Goal: Communication & Community: Answer question/provide support

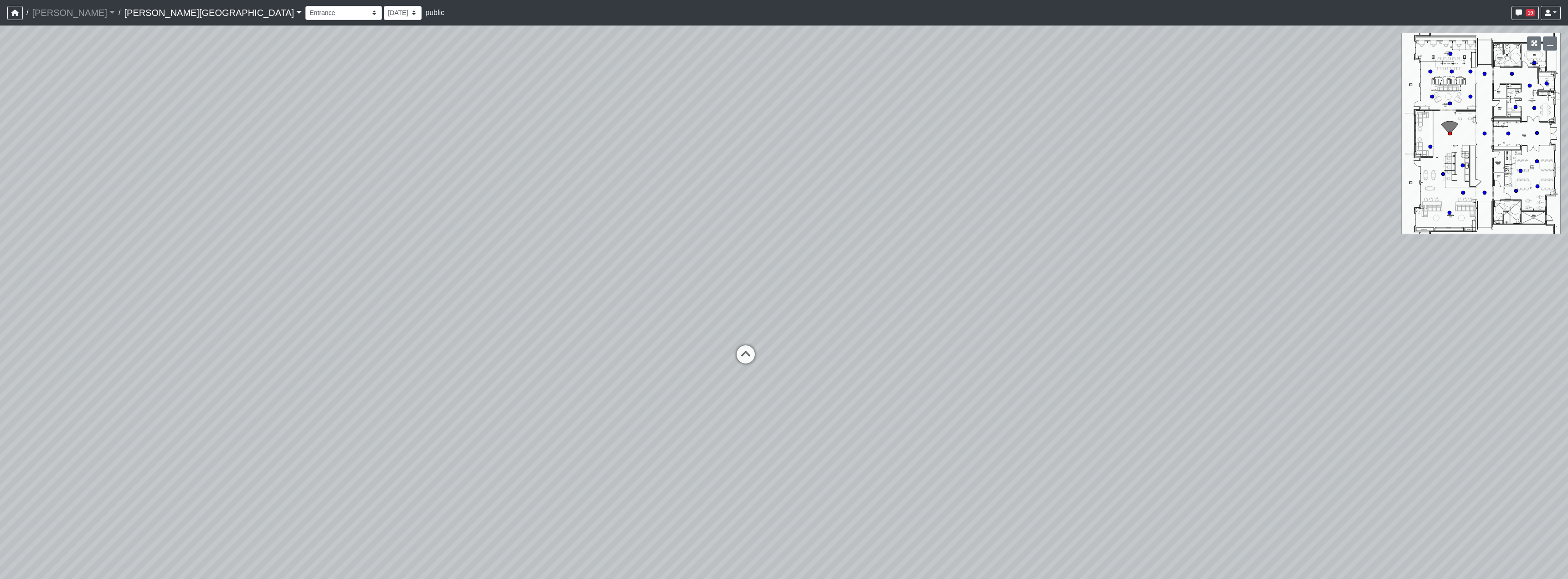
select select "2p1LcMW7A2doxWKe2HrzBw"
click at [124, 10] on link "Tanner Road" at bounding box center [213, 13] width 178 height 18
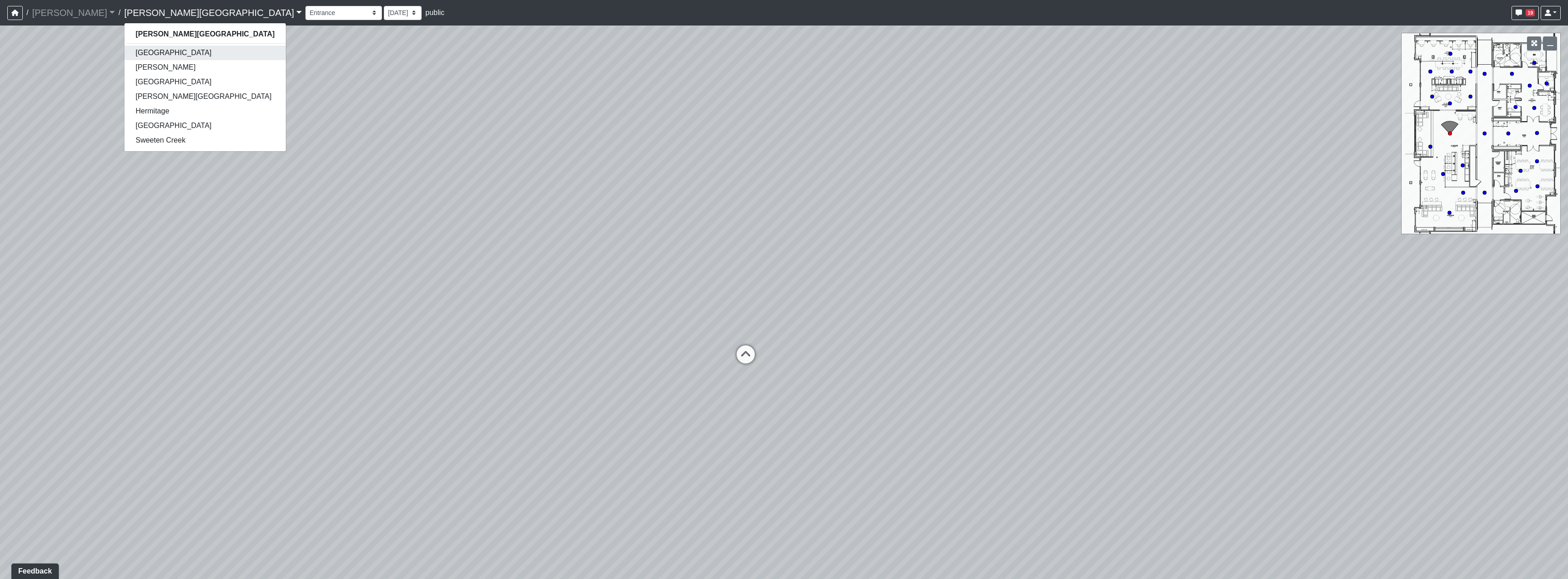
click at [126, 53] on link "[GEOGRAPHIC_DATA]" at bounding box center [205, 53] width 161 height 15
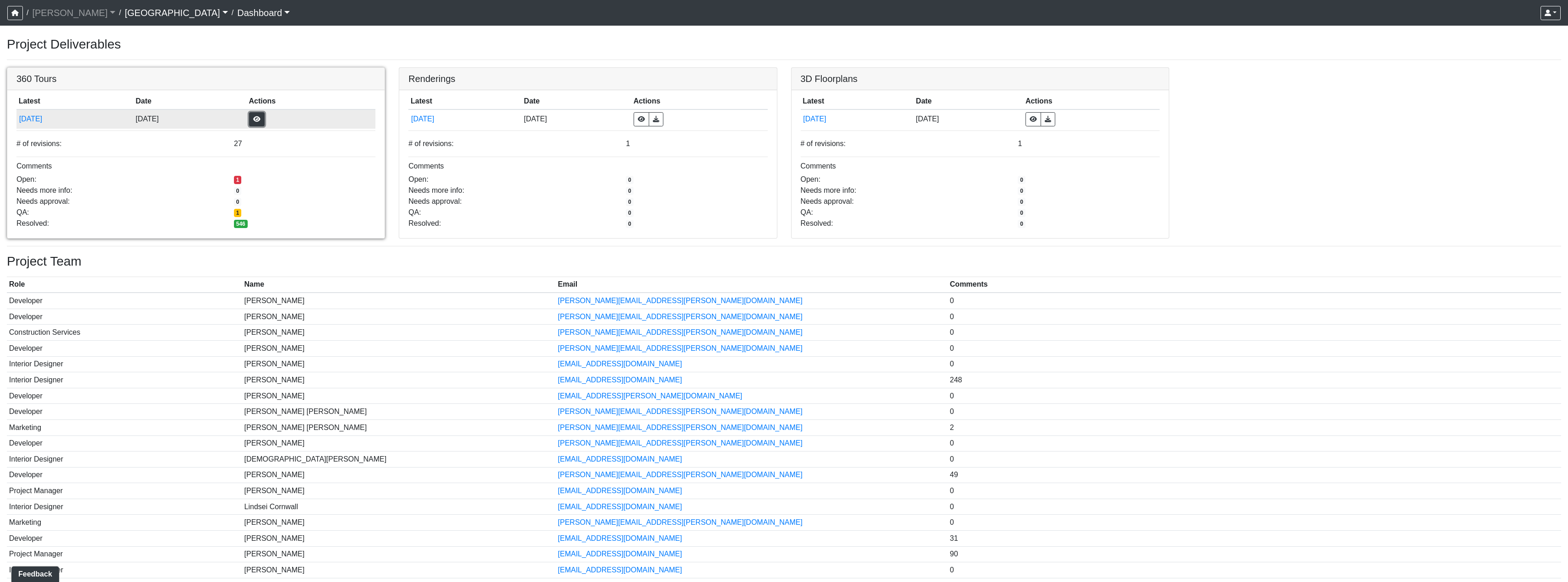
click at [265, 117] on button "button" at bounding box center [256, 119] width 15 height 14
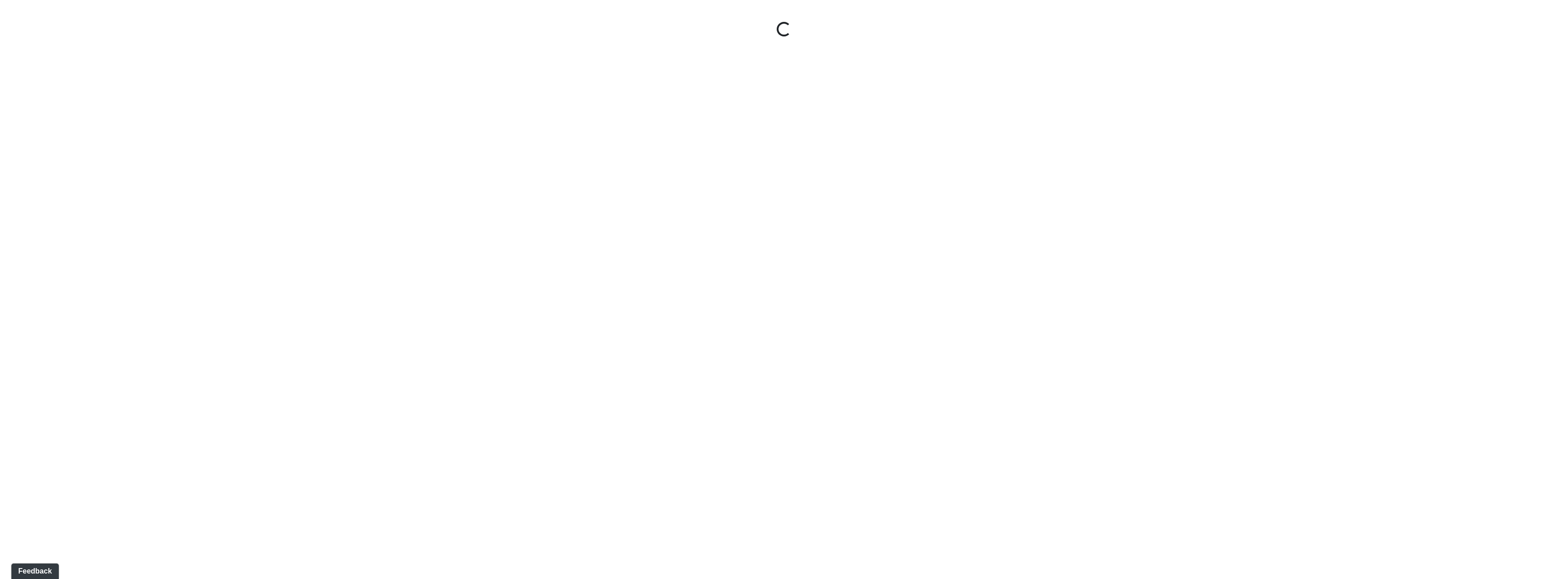
select select "nREVgdD8usBCEeVTsbMRRe"
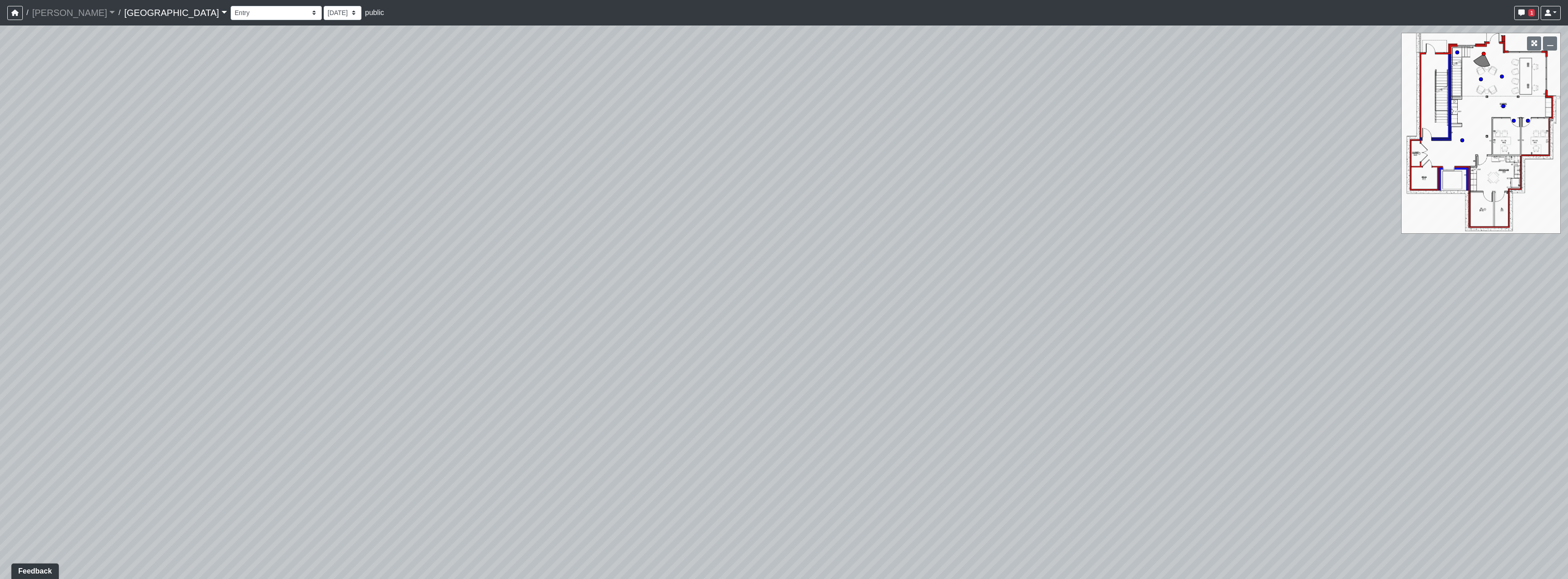
drag, startPoint x: 967, startPoint y: 342, endPoint x: 749, endPoint y: 364, distance: 219.1
click at [749, 364] on div "Loading... Reception Desk Loading... Lobby Loading... Landing" at bounding box center [784, 302] width 1568 height 553
drag, startPoint x: 1020, startPoint y: 294, endPoint x: 1286, endPoint y: 204, distance: 280.8
click at [1287, 203] on div "Loading... Reception Desk Loading... Lobby Loading... Landing" at bounding box center [784, 302] width 1568 height 553
drag, startPoint x: 831, startPoint y: 356, endPoint x: 1115, endPoint y: 424, distance: 292.0
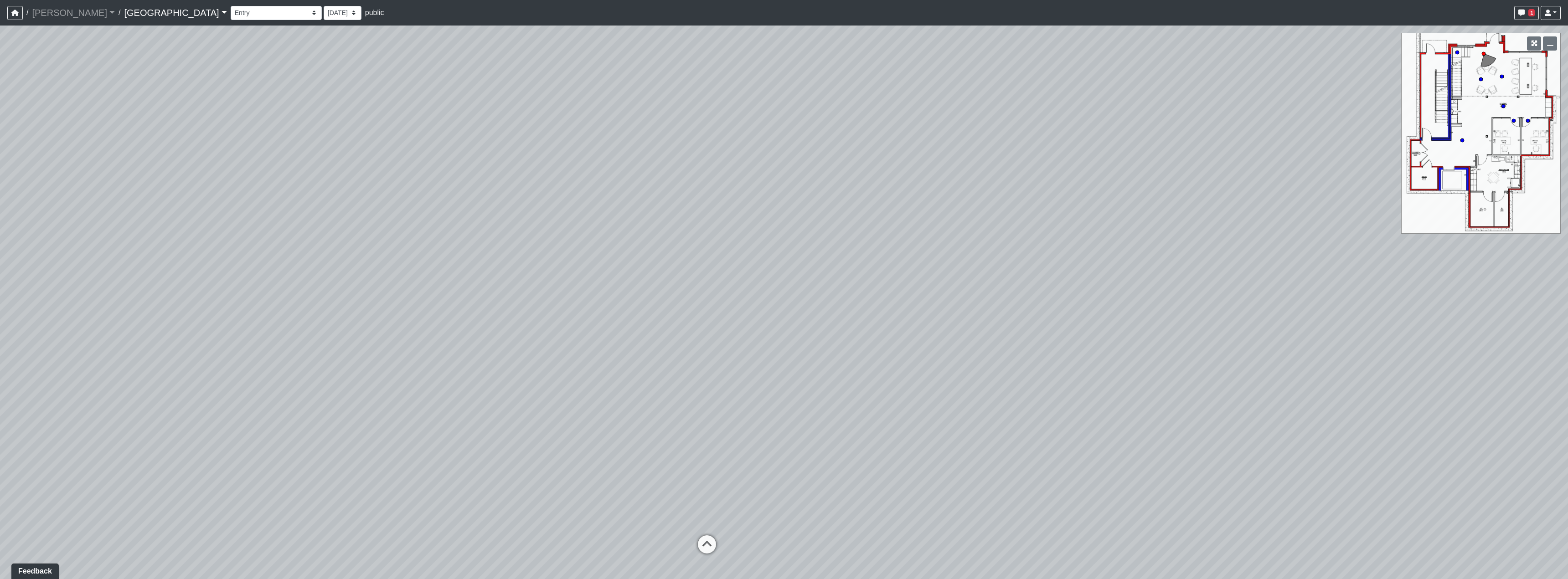
click at [1115, 424] on div "Loading... Reception Desk Loading... Lobby Loading... Landing" at bounding box center [784, 302] width 1568 height 553
drag, startPoint x: 1027, startPoint y: 363, endPoint x: 993, endPoint y: 361, distance: 34.1
click at [993, 361] on div "Loading... Reception Desk Loading... Lobby Loading... Landing" at bounding box center [784, 302] width 1568 height 553
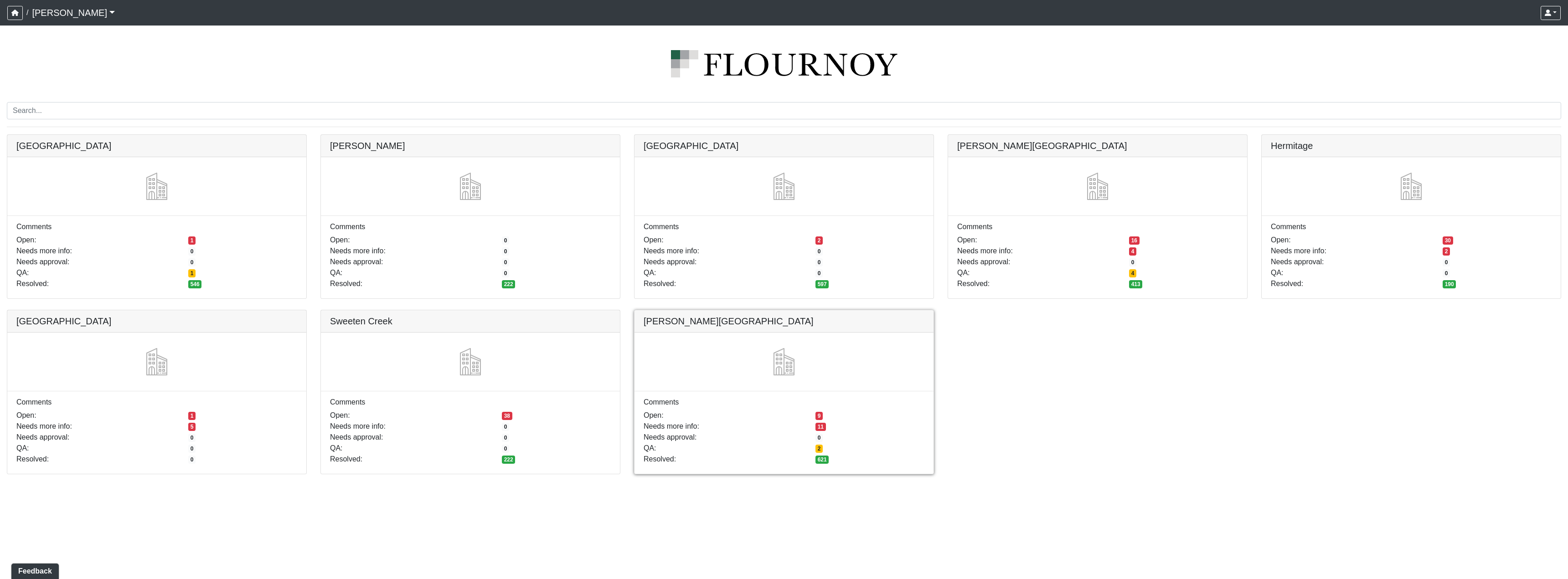
click at [779, 310] on link at bounding box center [783, 310] width 299 height 0
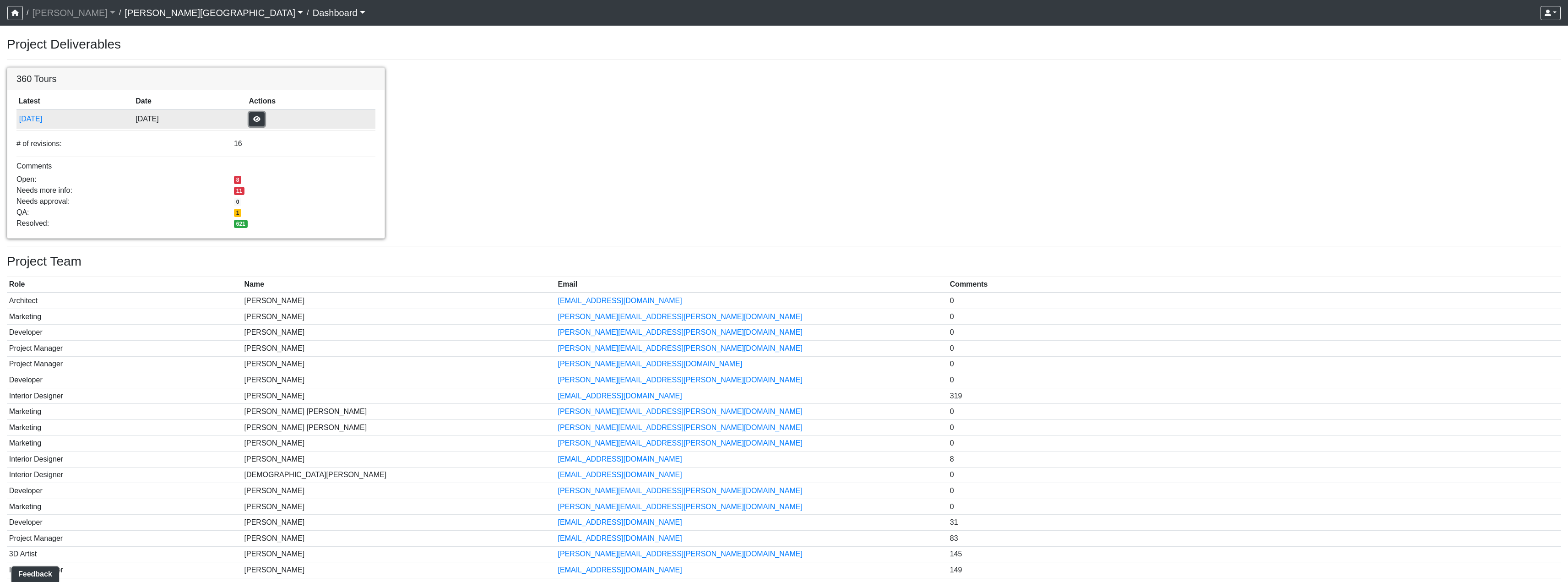
click at [265, 119] on button "button" at bounding box center [256, 119] width 15 height 14
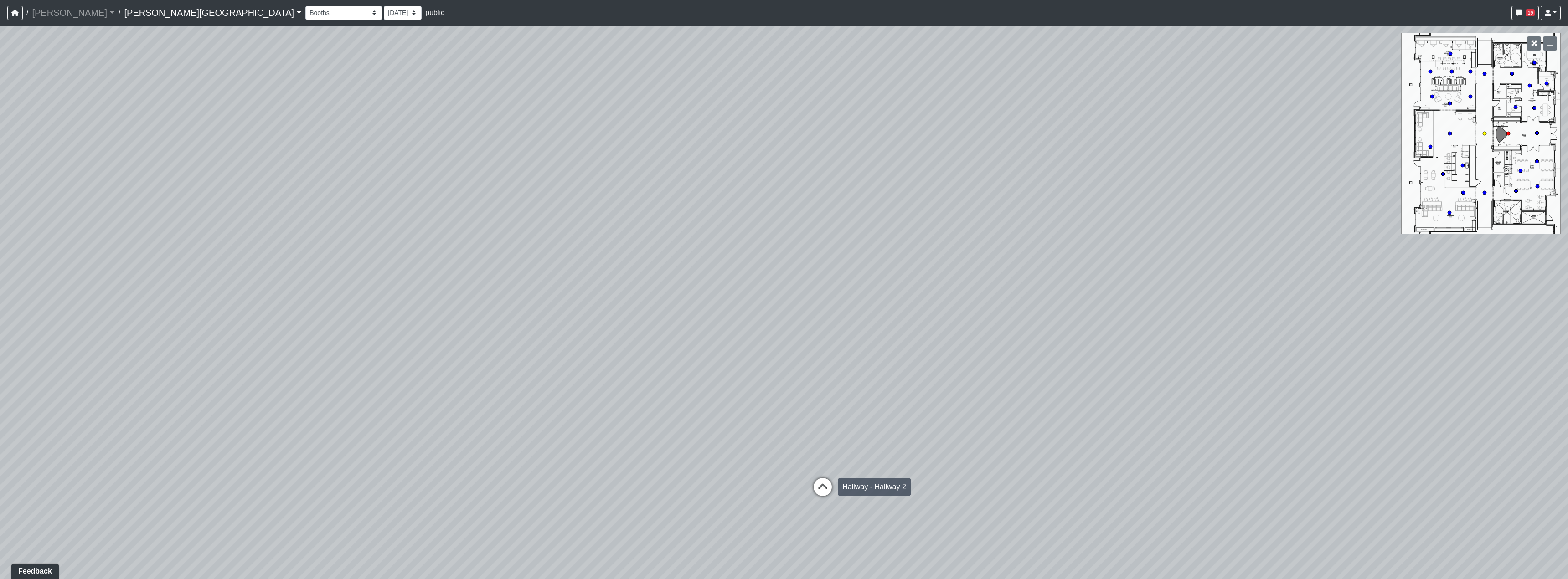
click at [829, 487] on icon at bounding box center [822, 491] width 27 height 27
click at [822, 448] on icon at bounding box center [812, 455] width 27 height 27
drag, startPoint x: 1185, startPoint y: 421, endPoint x: 577, endPoint y: 384, distance: 609.1
click at [569, 394] on div "Loading... Hallway - Hallway 2 Loading... Entry Loading... Clubroom - Entrance …" at bounding box center [784, 302] width 1568 height 553
drag, startPoint x: 742, startPoint y: 384, endPoint x: 688, endPoint y: 394, distance: 54.9
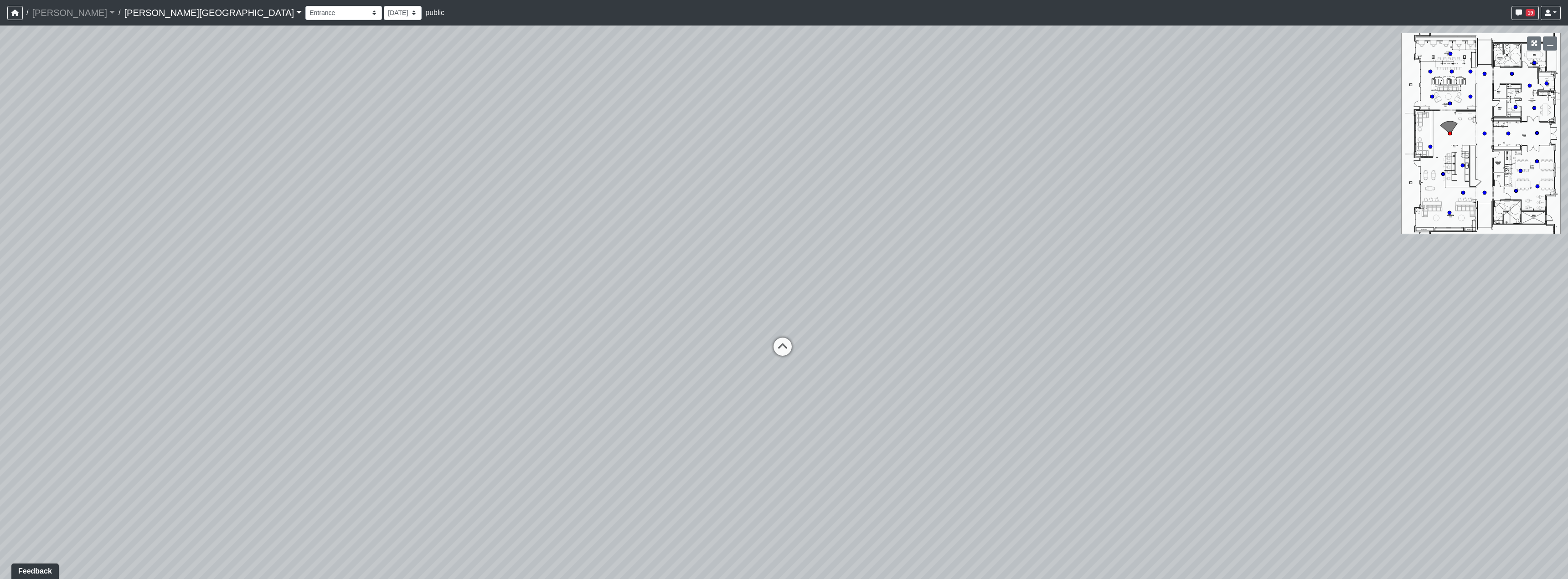
click at [687, 394] on div "Loading... Hallway - Hallway 2 Loading... Entry Loading... Clubroom - Entrance …" at bounding box center [784, 302] width 1568 height 553
click at [776, 348] on icon at bounding box center [774, 355] width 27 height 27
select select "qjnHJpEkZmSiJeM2RzTrXn"
drag, startPoint x: 898, startPoint y: 304, endPoint x: 754, endPoint y: 404, distance: 175.3
click at [754, 404] on div "Loading... Hallway - Hallway 2 Loading... Entry Loading... Clubroom - Entrance …" at bounding box center [784, 302] width 1568 height 553
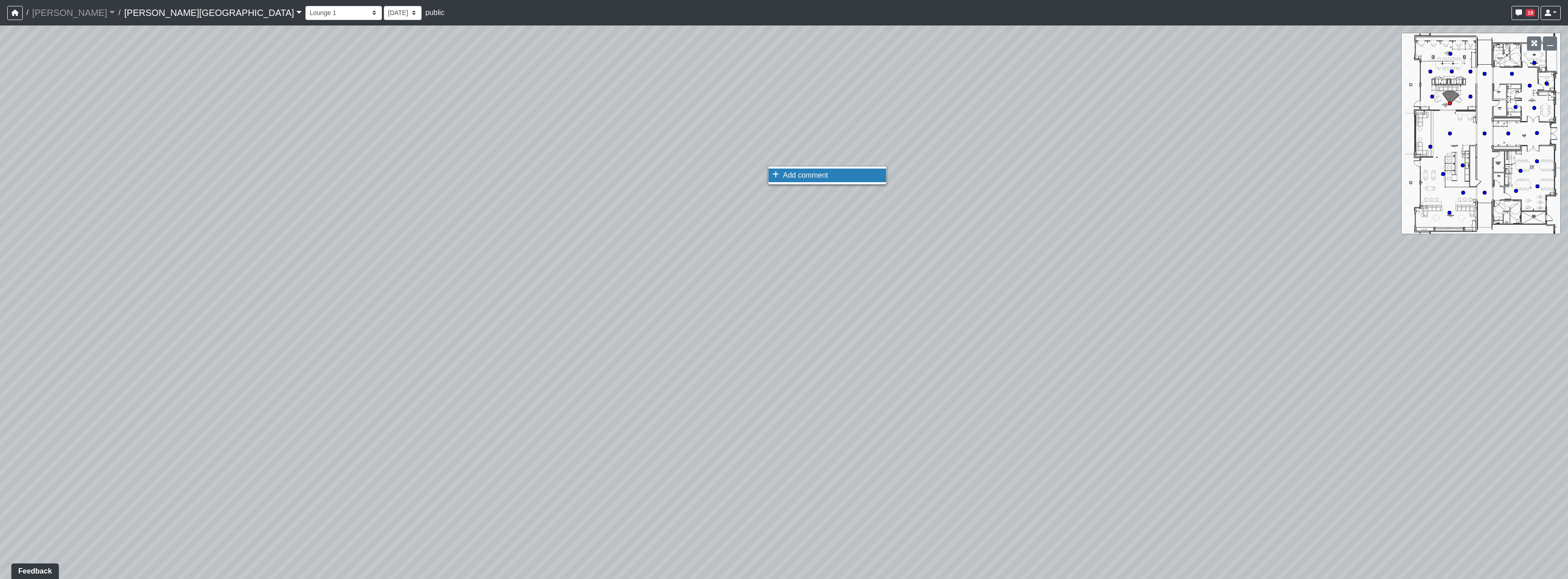
click at [783, 179] on span "Add comment" at bounding box center [806, 175] width 45 height 8
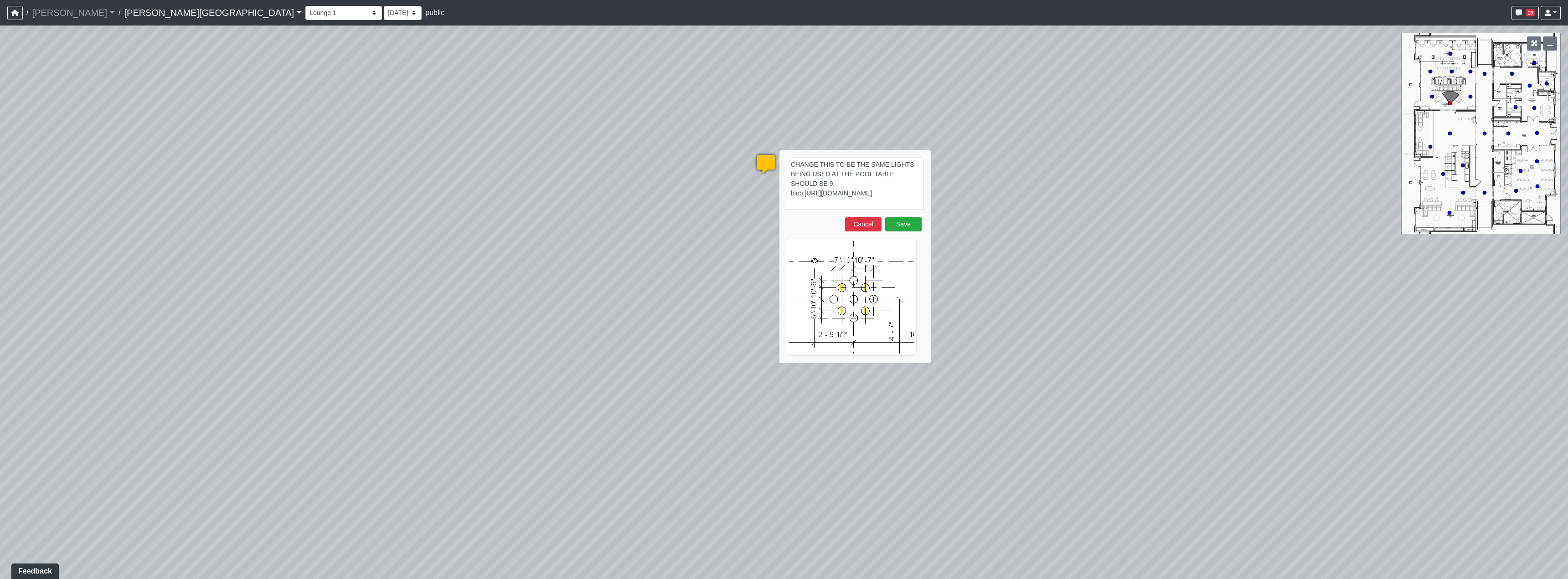
click at [807, 182] on textarea "CHANGE THIS TO BE THE SAME LIGHTS BEING USED AT THE POOL TABLE SHOULD BE 9. blo…" at bounding box center [855, 184] width 137 height 52
drag, startPoint x: 821, startPoint y: 184, endPoint x: 797, endPoint y: 184, distance: 24.0
click at [797, 184] on textarea "CHANGE THIS TO BE THE SAME LIGHTS BEING USED AT THE POOL TABLE SHOULD BE 9. use…" at bounding box center [855, 184] width 137 height 52
click at [793, 182] on textarea "CHANGE THIS TO BE THE SAME LIGHTS BEING USED AT THE POOL TABLE SHOULD BE 9. USE…" at bounding box center [855, 184] width 137 height 52
click at [916, 185] on textarea "CHANGE THIS TO BE THE SAME LIGHTS BEING USED AT THE POOL TABLE SHOULD BE 9 of t…" at bounding box center [855, 184] width 137 height 52
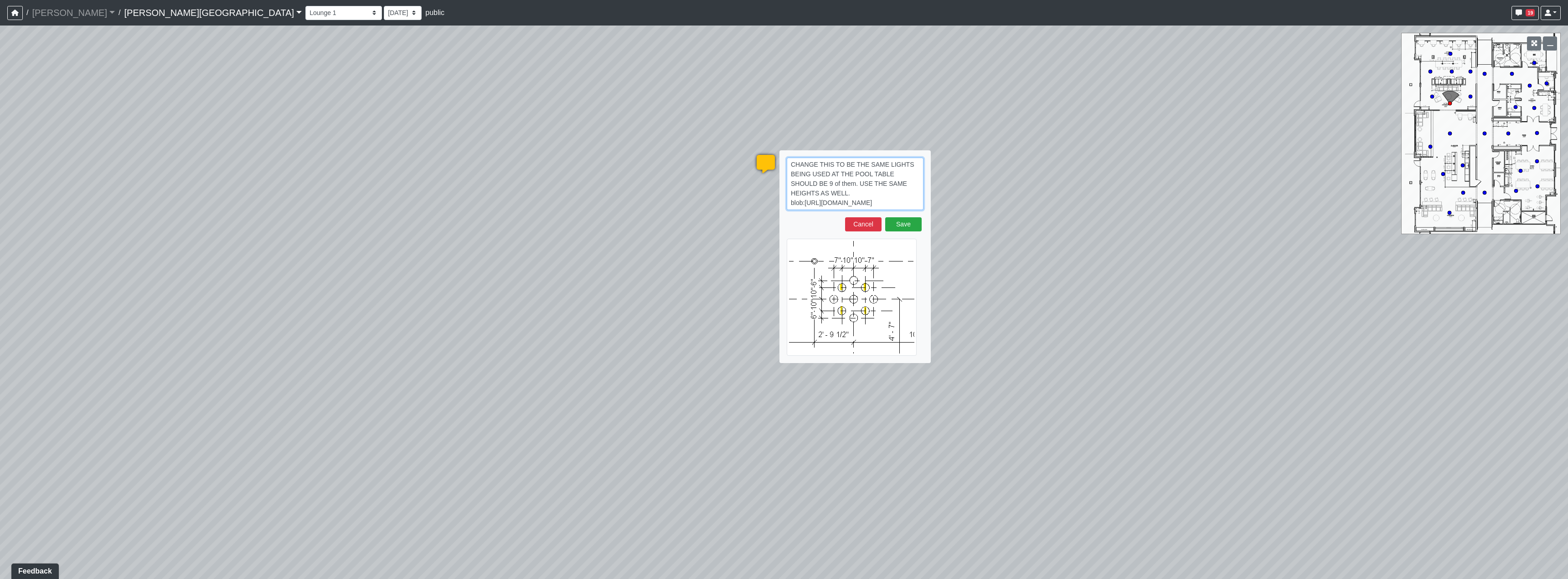
drag, startPoint x: 915, startPoint y: 182, endPoint x: 891, endPoint y: 184, distance: 24.1
click at [891, 184] on textarea "CHANGE THIS TO BE THE SAME LIGHTS BEING USED AT THE POOL TABLE SHOULD BE 9 of t…" at bounding box center [855, 184] width 137 height 52
type textarea "CHANGE THIS TO BE THE SAME LIGHTS BEING USED AT THE POOL TABLE SHOULD BE 9 of t…"
click at [917, 233] on button "Save" at bounding box center [903, 234] width 37 height 14
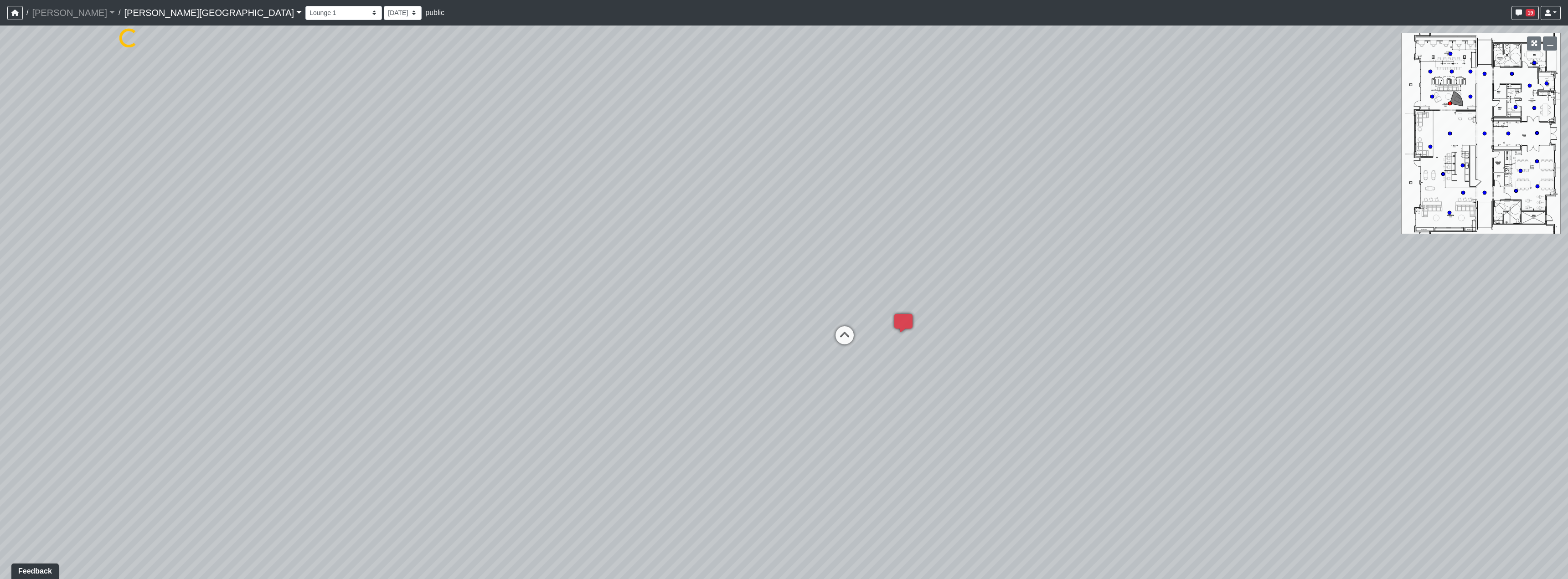
drag, startPoint x: 1150, startPoint y: 372, endPoint x: 574, endPoint y: 341, distance: 576.8
click at [680, 361] on div "Loading... Hallway - Hallway 2 Loading... Entry Loading... Clubroom - Entrance …" at bounding box center [784, 302] width 1568 height 553
drag, startPoint x: 1028, startPoint y: 355, endPoint x: 999, endPoint y: 361, distance: 29.6
click at [1001, 359] on div "Loading... Hallway - Hallway 2 Loading... Entry Loading... Clubroom - Entrance …" at bounding box center [784, 302] width 1568 height 553
click at [844, 399] on div "Loading... Hallway - Hallway 2 Loading... Entry Loading... Clubroom - Entrance …" at bounding box center [784, 302] width 1568 height 553
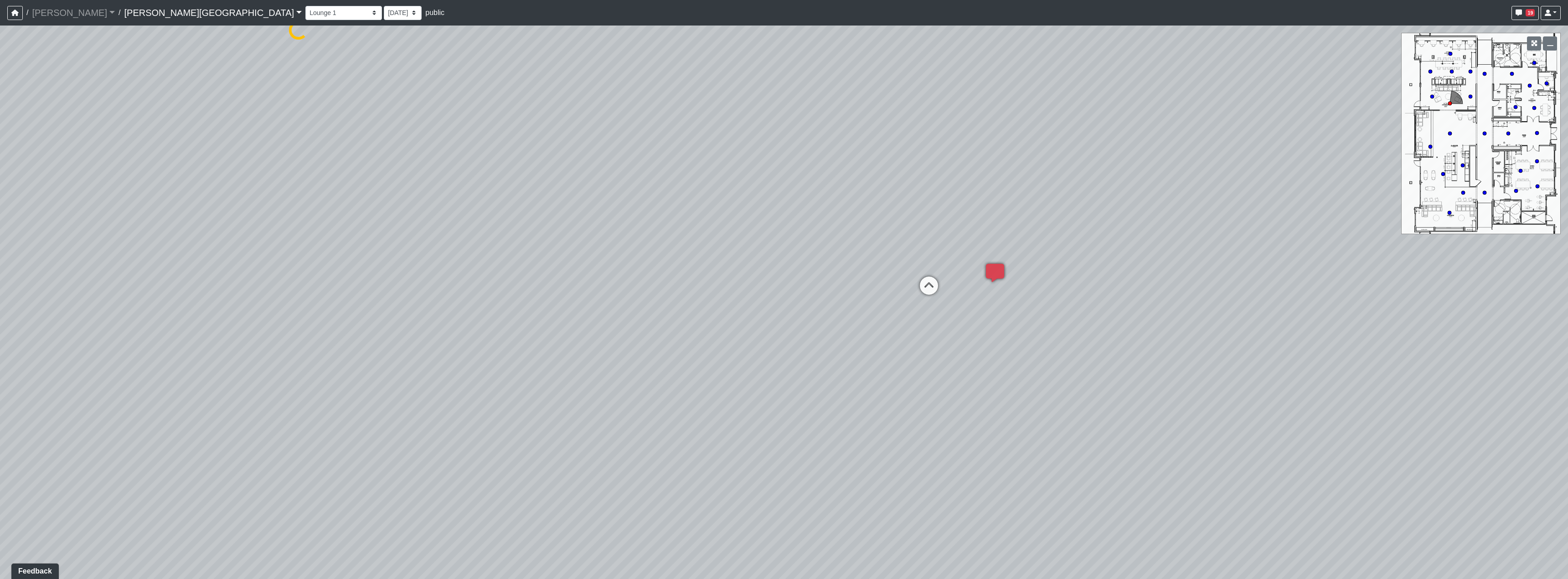
drag, startPoint x: 746, startPoint y: 364, endPoint x: 1150, endPoint y: 431, distance: 409.5
click at [1150, 431] on div "Loading... Hallway - Hallway 2 Loading... Entry Loading... Clubroom - Entrance …" at bounding box center [784, 302] width 1568 height 553
drag, startPoint x: 588, startPoint y: 266, endPoint x: 897, endPoint y: 345, distance: 318.9
click at [897, 345] on div "Loading... Hallway - Hallway 2 Loading... Entry Loading... Clubroom - Entrance …" at bounding box center [784, 302] width 1568 height 553
drag, startPoint x: 838, startPoint y: 322, endPoint x: 386, endPoint y: 271, distance: 454.9
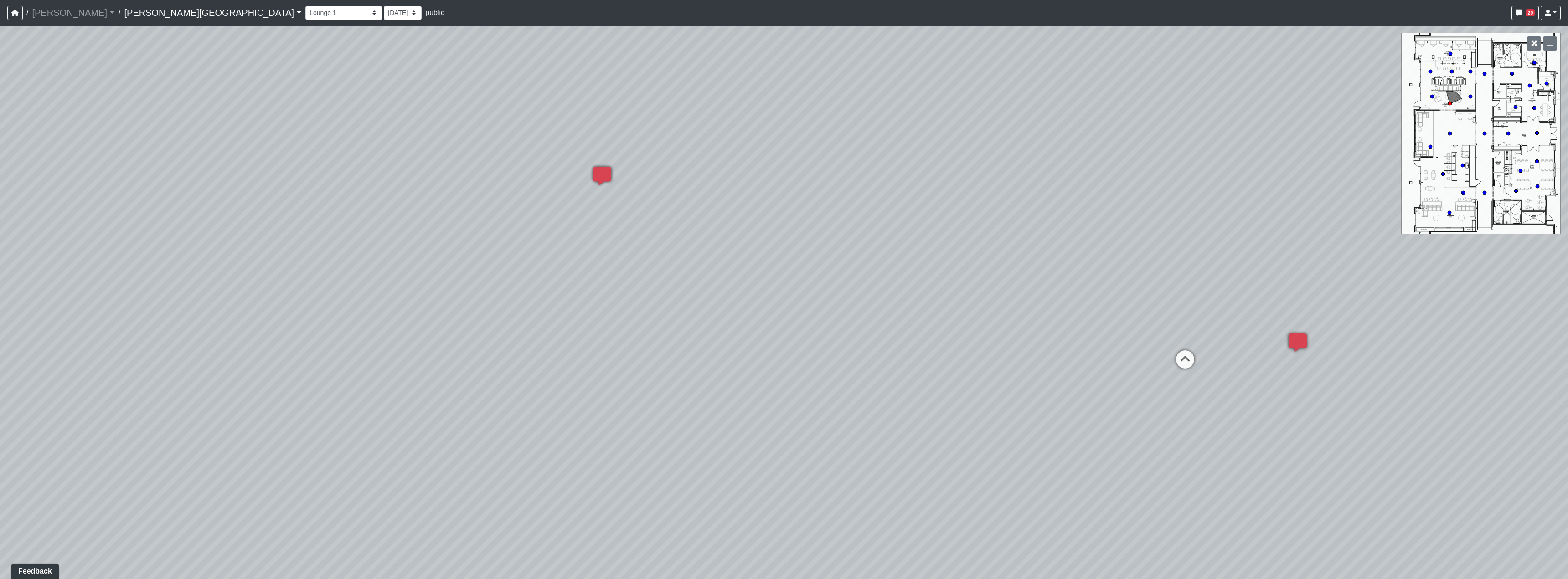
click at [630, 305] on div "Loading... Hallway - Hallway 2 Loading... Entry Loading... Clubroom - Entrance …" at bounding box center [784, 302] width 1568 height 553
drag, startPoint x: 1091, startPoint y: 336, endPoint x: 677, endPoint y: 318, distance: 414.4
click at [677, 318] on div "Loading... Hallway - Hallway 2 Loading... Entry Loading... Clubroom - Entrance …" at bounding box center [784, 302] width 1568 height 553
click at [704, 443] on icon at bounding box center [706, 455] width 27 height 27
click at [867, 372] on icon at bounding box center [879, 381] width 27 height 27
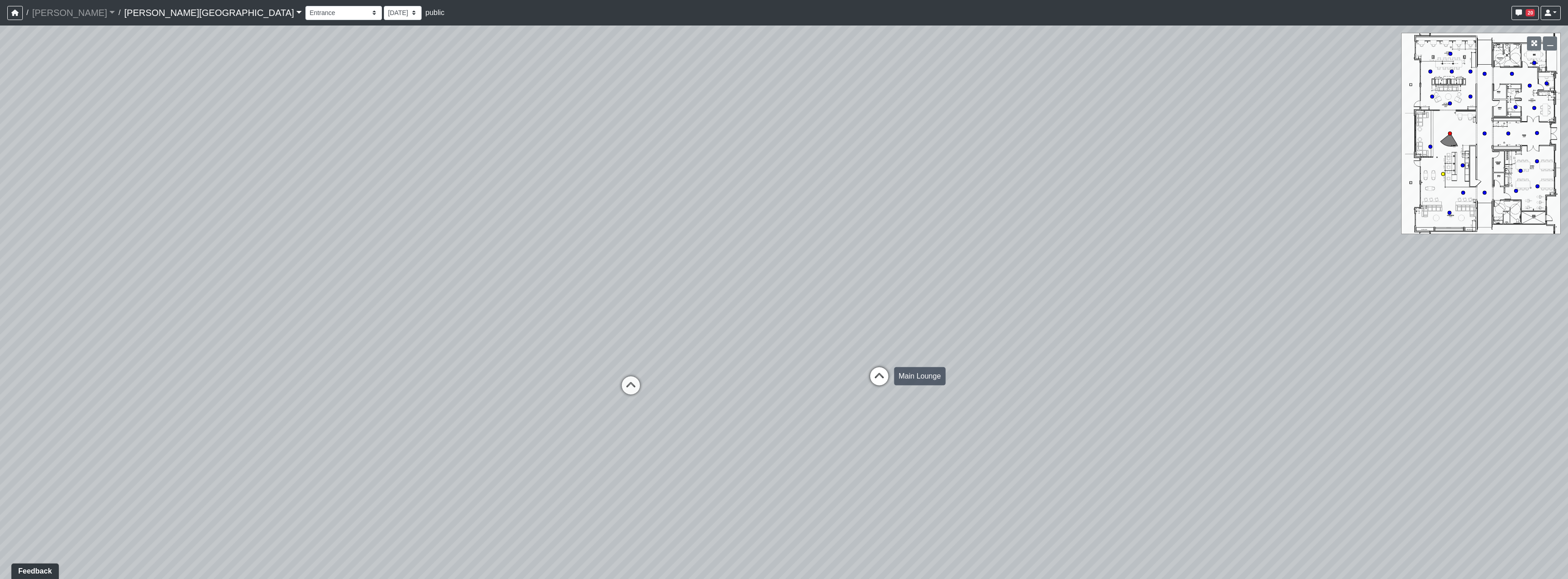
select select "5RUyaef5Fa75NHkmRDMvrW"
drag, startPoint x: 811, startPoint y: 383, endPoint x: 632, endPoint y: 322, distance: 189.1
click at [590, 333] on div "Loading... Hallway - Hallway 2 Loading... Entry Loading... Clubroom - Entrance …" at bounding box center [784, 302] width 1568 height 553
drag, startPoint x: 843, startPoint y: 324, endPoint x: 908, endPoint y: 449, distance: 140.9
click at [908, 448] on div "Loading... Hallway - Hallway 2 Loading... Entry Loading... Clubroom - Entrance …" at bounding box center [784, 302] width 1568 height 553
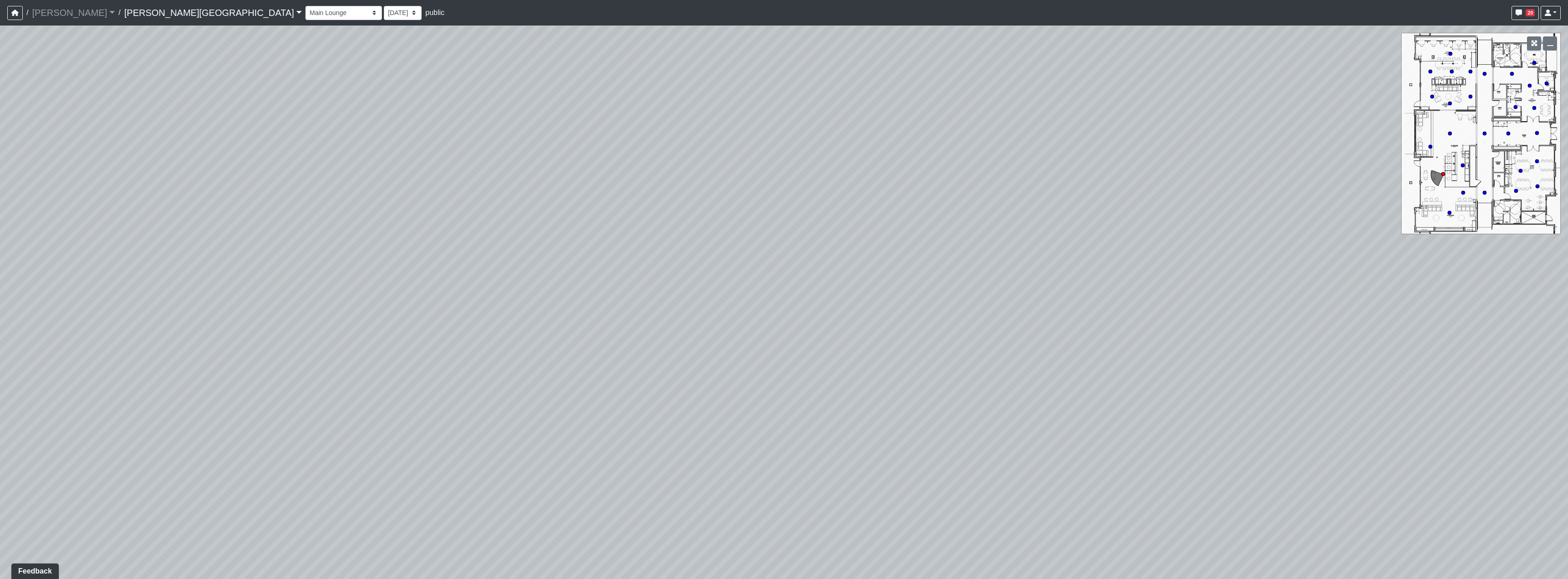
drag, startPoint x: 709, startPoint y: 276, endPoint x: 774, endPoint y: 449, distance: 184.8
click at [774, 449] on div "Loading... Hallway - Hallway 2 Loading... Entry Loading... Clubroom - Entrance …" at bounding box center [784, 302] width 1568 height 553
drag, startPoint x: 800, startPoint y: 372, endPoint x: 819, endPoint y: 163, distance: 209.9
click at [819, 162] on div "Loading... Hallway - Hallway 2 Loading... Entry Loading... Clubroom - Entrance …" at bounding box center [784, 302] width 1568 height 553
click at [775, 344] on div at bounding box center [784, 290] width 1568 height 579
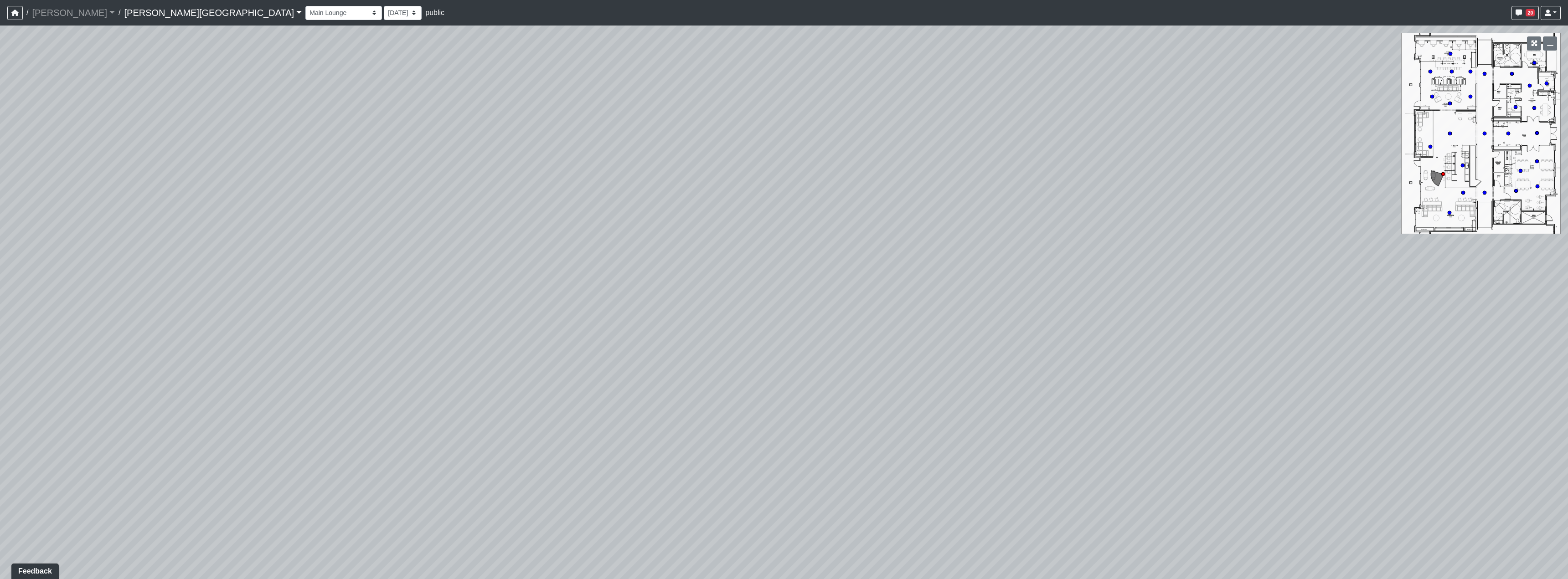
drag, startPoint x: 786, startPoint y: 311, endPoint x: 761, endPoint y: 491, distance: 181.7
click at [761, 491] on div "Loading... Hallway - Hallway 2 Loading... Entry Loading... Clubroom - Entrance …" at bounding box center [784, 302] width 1568 height 553
drag, startPoint x: 754, startPoint y: 298, endPoint x: 729, endPoint y: 280, distance: 30.8
click at [745, 462] on div "Loading... Hallway - Hallway 2 Loading... Entry Loading... Clubroom - Entrance …" at bounding box center [784, 302] width 1568 height 553
click at [730, 224] on span "Add comment" at bounding box center [747, 226] width 45 height 8
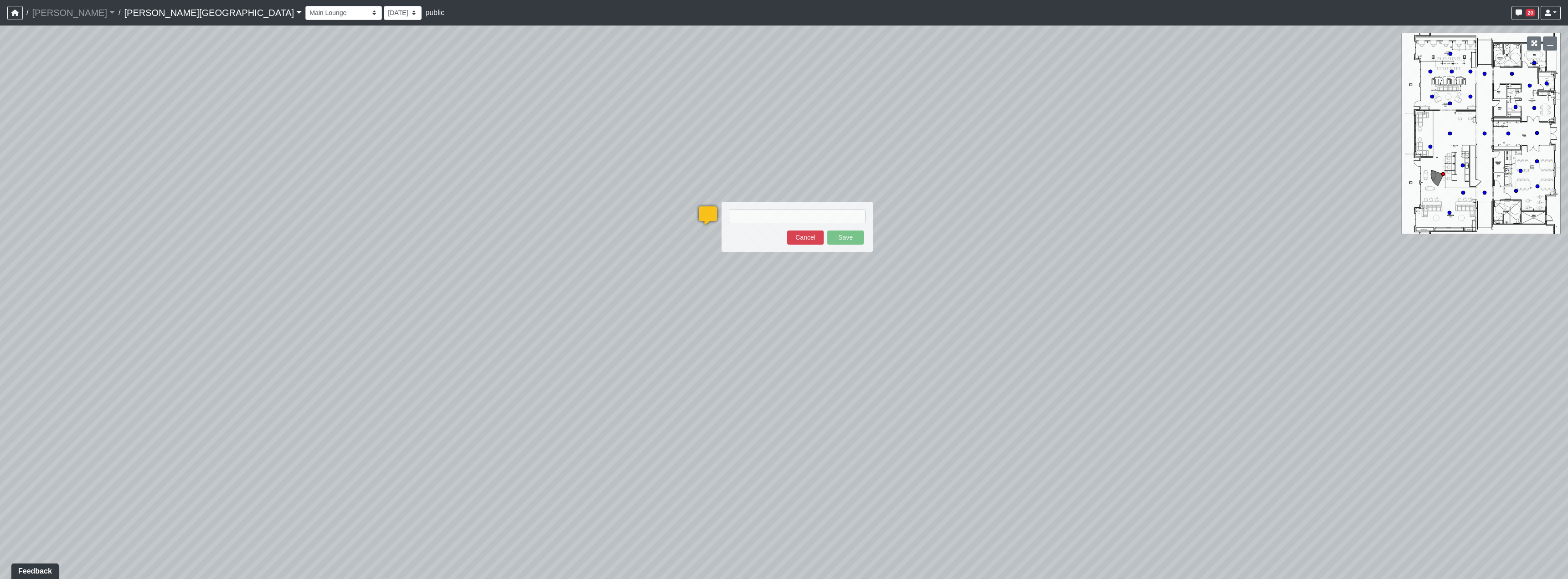
type textarea "o"
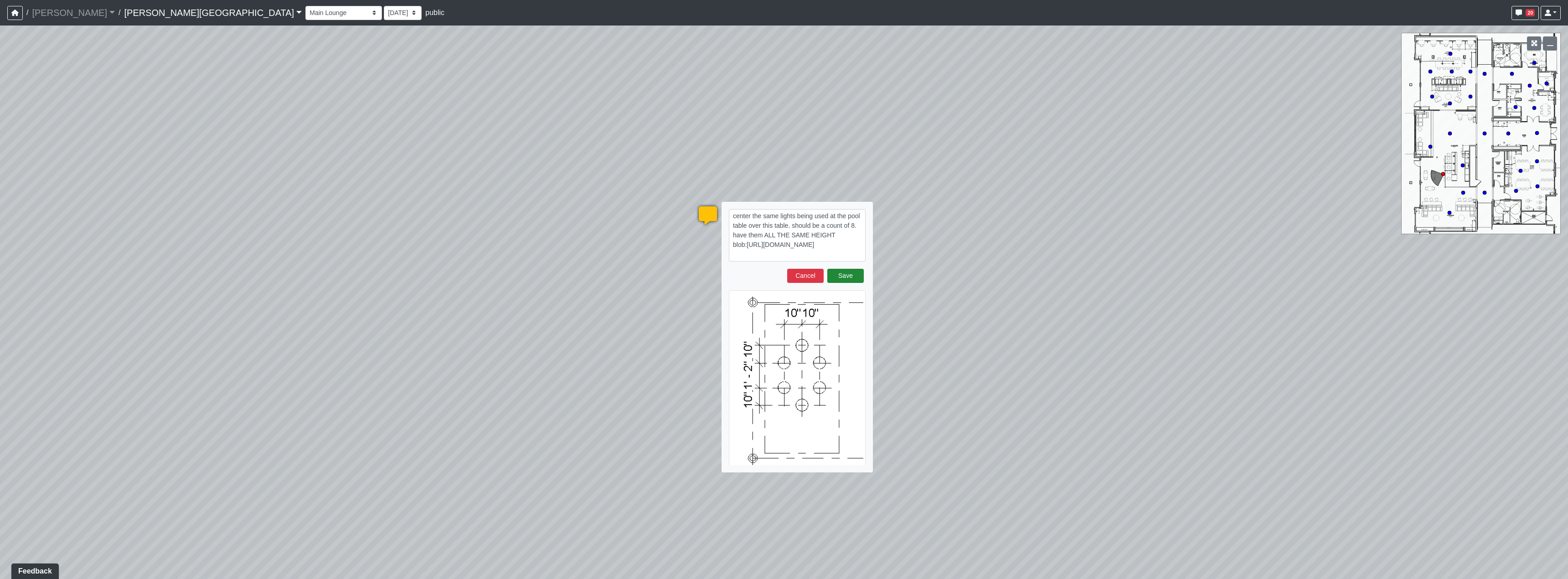
type textarea "center the same lights being used at the pool table over this table. should be …"
click at [848, 271] on button "Save" at bounding box center [845, 276] width 37 height 14
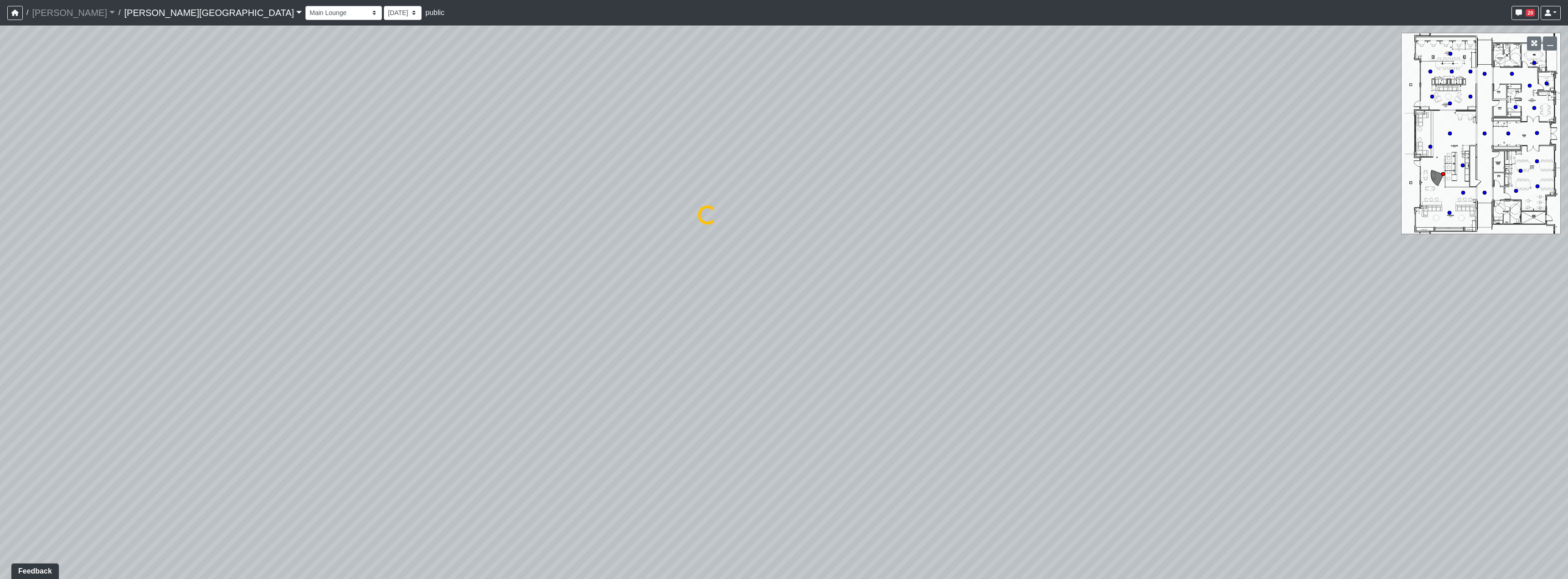
drag, startPoint x: 1126, startPoint y: 386, endPoint x: 433, endPoint y: 321, distance: 696.0
click at [761, 386] on div "Loading... Hallway - Hallway 2 Loading... Entry Loading... Clubroom - Entrance …" at bounding box center [784, 302] width 1568 height 553
drag, startPoint x: 971, startPoint y: 422, endPoint x: 611, endPoint y: 277, distance: 388.1
click at [611, 277] on div "Loading... Hallway - Hallway 2 Loading... Entry Loading... Clubroom - Entrance …" at bounding box center [784, 302] width 1568 height 553
drag, startPoint x: 828, startPoint y: 434, endPoint x: 654, endPoint y: 390, distance: 179.5
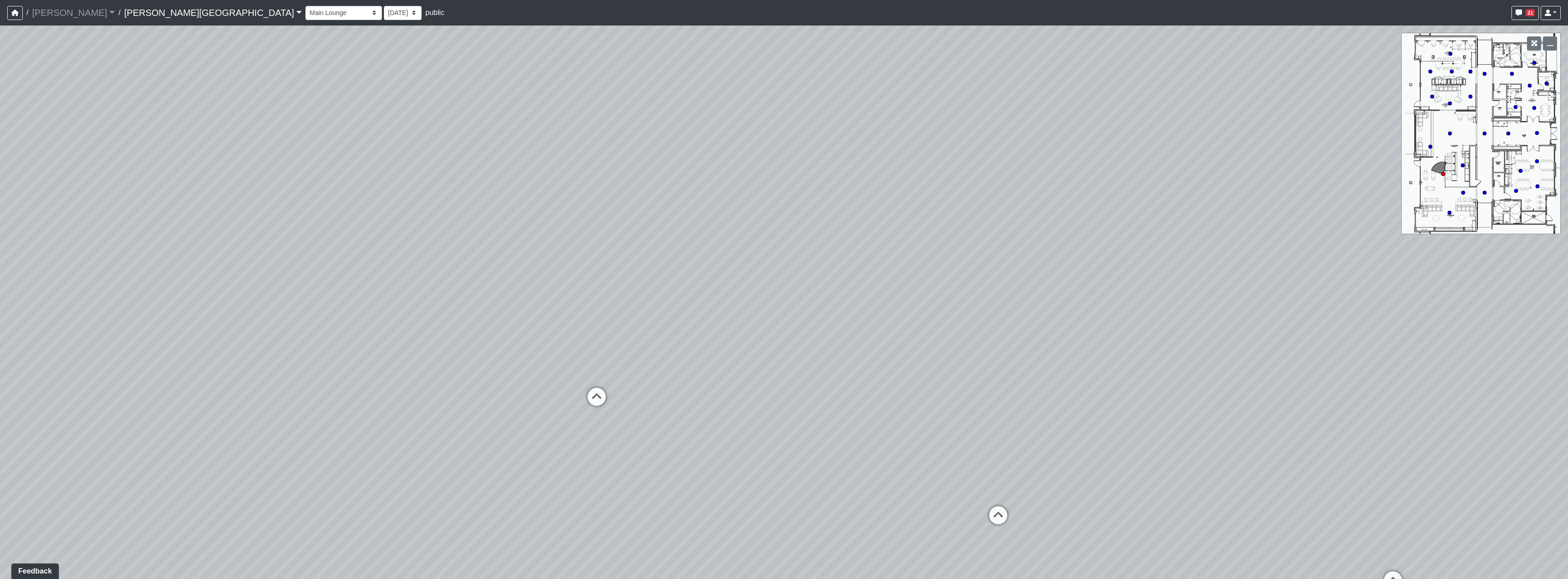
click at [654, 390] on div "Loading... Hallway - Hallway 2 Loading... Entry Loading... Clubroom - Entrance …" at bounding box center [784, 302] width 1568 height 553
click at [791, 420] on icon at bounding box center [783, 423] width 27 height 27
drag, startPoint x: 589, startPoint y: 435, endPoint x: 275, endPoint y: 353, distance: 324.5
click at [277, 353] on div "Loading... Hallway - Hallway 2 Loading... Entry Loading... Clubroom - Entrance …" at bounding box center [784, 302] width 1568 height 553
click at [540, 264] on div "Active Coworking - Lounge 1" at bounding box center [591, 262] width 102 height 18
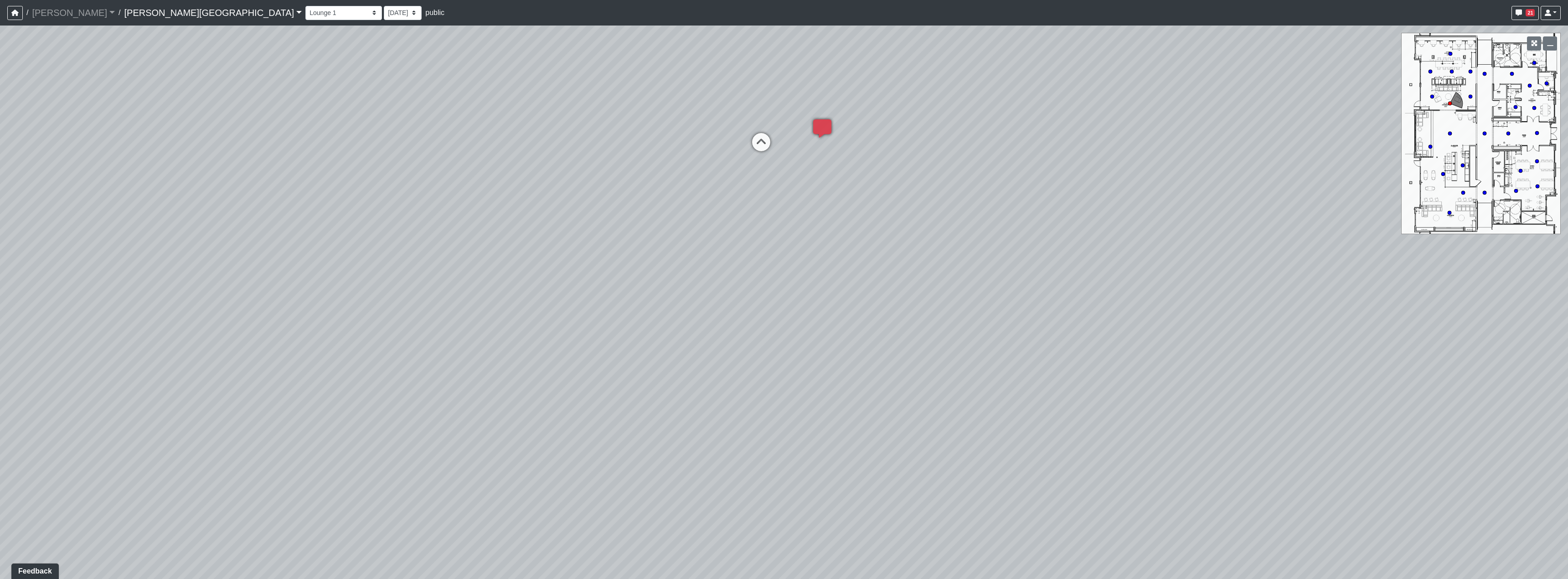
drag, startPoint x: 337, startPoint y: 375, endPoint x: 1062, endPoint y: 374, distance: 725.0
click at [999, 371] on div "Loading... Hallway - Hallway 2 Loading... Entry Loading... Clubroom - Entrance …" at bounding box center [784, 302] width 1568 height 553
drag, startPoint x: 564, startPoint y: 309, endPoint x: 897, endPoint y: 319, distance: 333.2
click at [1007, 293] on div "Loading... Hallway - Hallway 2 Loading... Entry Loading... Clubroom - Entrance …" at bounding box center [784, 302] width 1568 height 553
click at [723, 269] on icon at bounding box center [727, 275] width 27 height 27
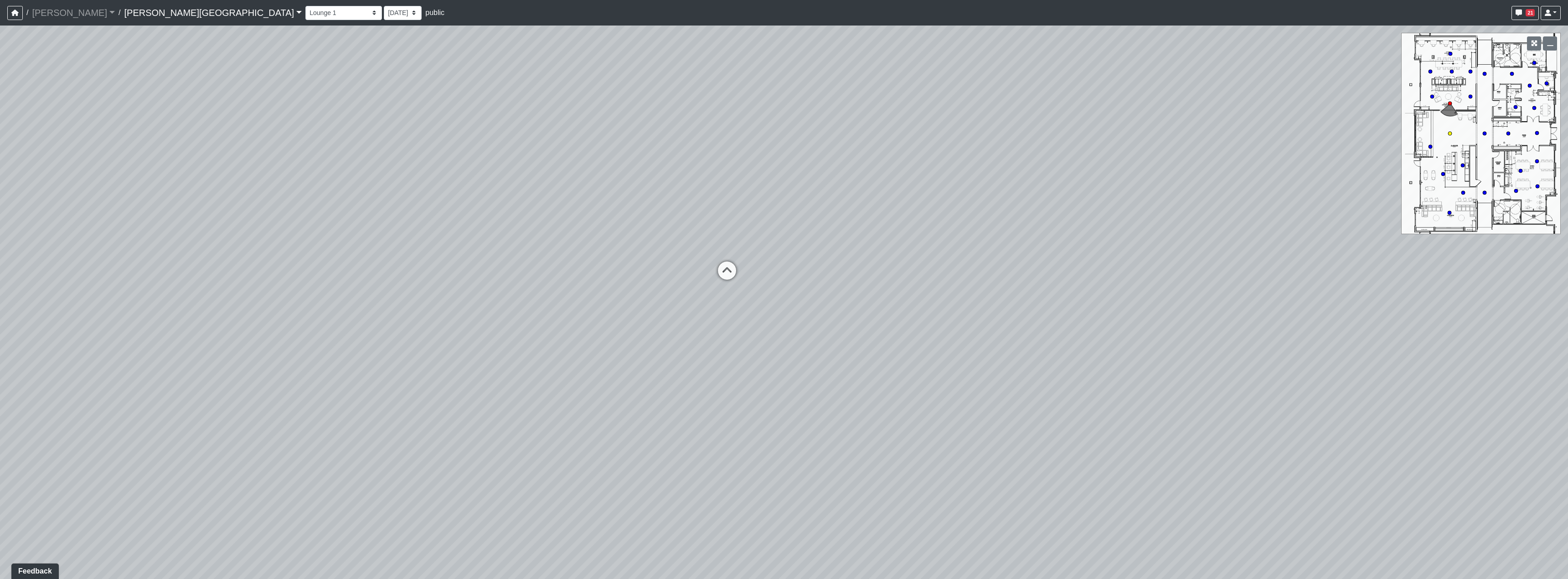
select select "2p1LcMW7A2doxWKe2HrzBw"
drag, startPoint x: 774, startPoint y: 302, endPoint x: 507, endPoint y: 280, distance: 267.9
click at [581, 296] on div "Loading... Hallway - Hallway 2 Loading... Entry Loading... Clubroom - Entrance …" at bounding box center [784, 302] width 1568 height 553
drag, startPoint x: 846, startPoint y: 219, endPoint x: 834, endPoint y: 445, distance: 226.3
click at [834, 445] on div "Loading... Hallway - Hallway 2 Loading... Entry Loading... Clubroom - Entrance …" at bounding box center [784, 302] width 1568 height 553
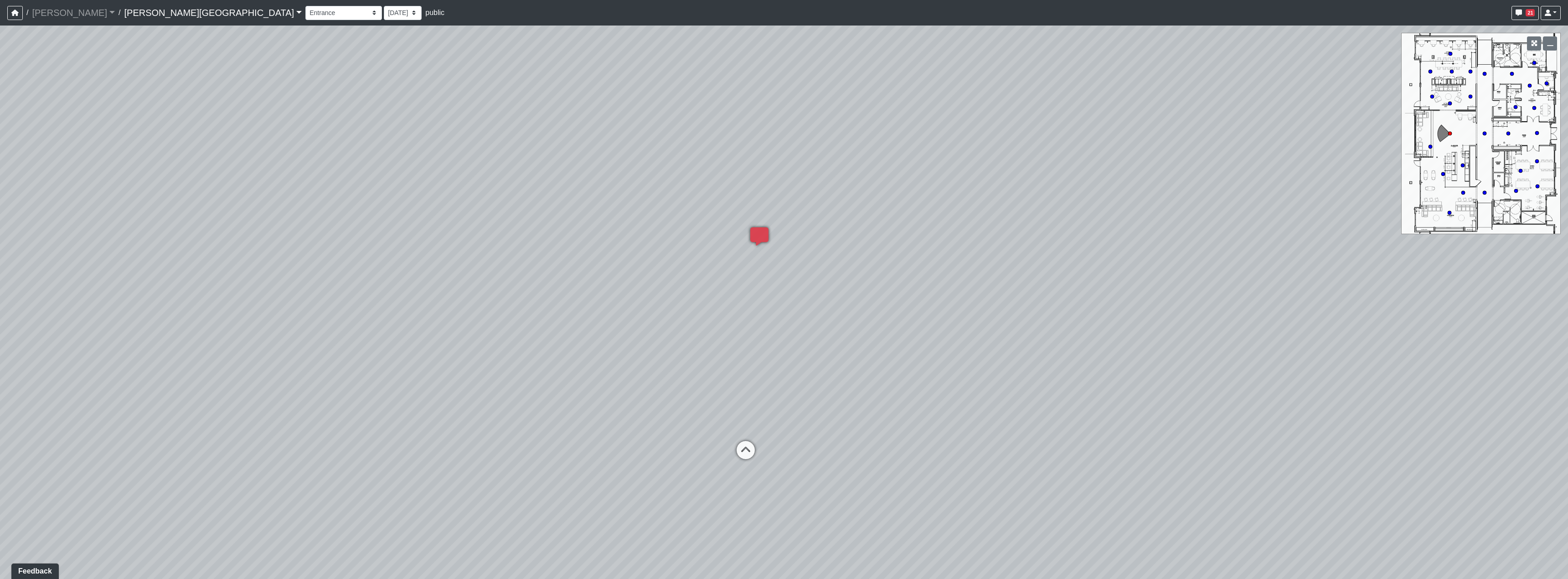
drag, startPoint x: 1002, startPoint y: 366, endPoint x: 1039, endPoint y: 372, distance: 37.5
click at [1039, 371] on div "Loading... Hallway - Hallway 2 Loading... Entry Loading... Clubroom - Entrance …" at bounding box center [784, 302] width 1568 height 553
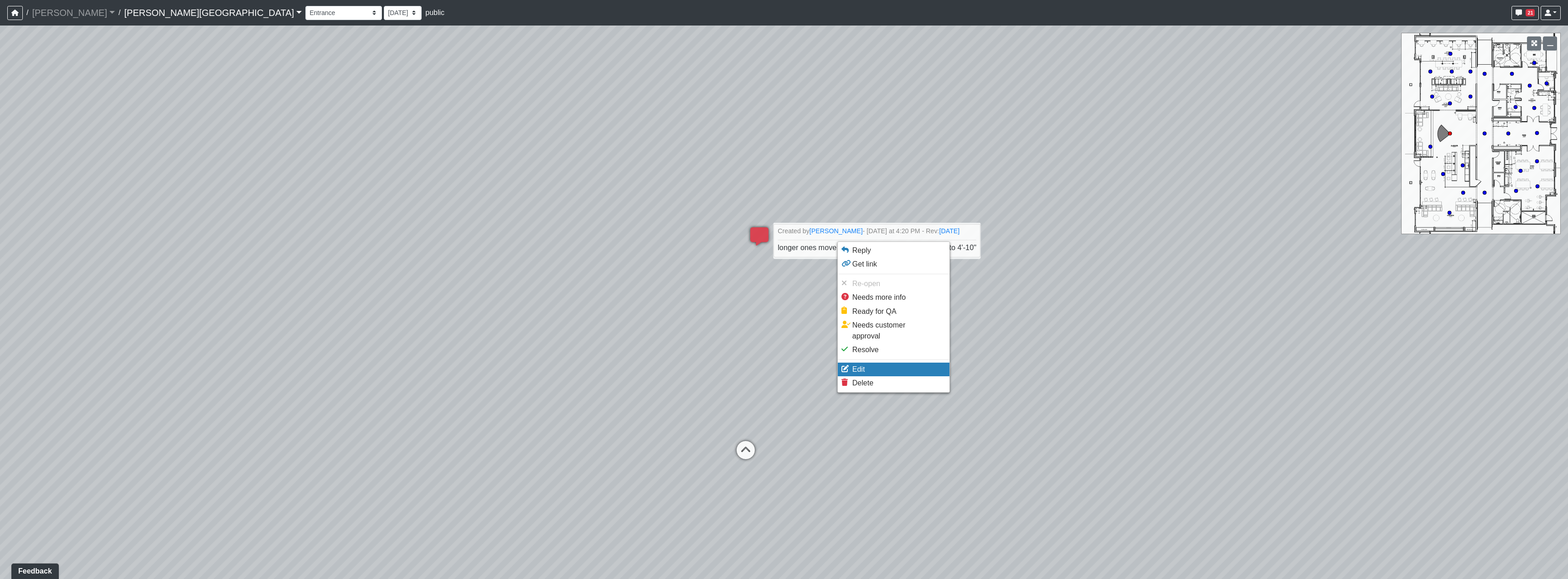
click at [881, 362] on li "Edit" at bounding box center [893, 369] width 111 height 13
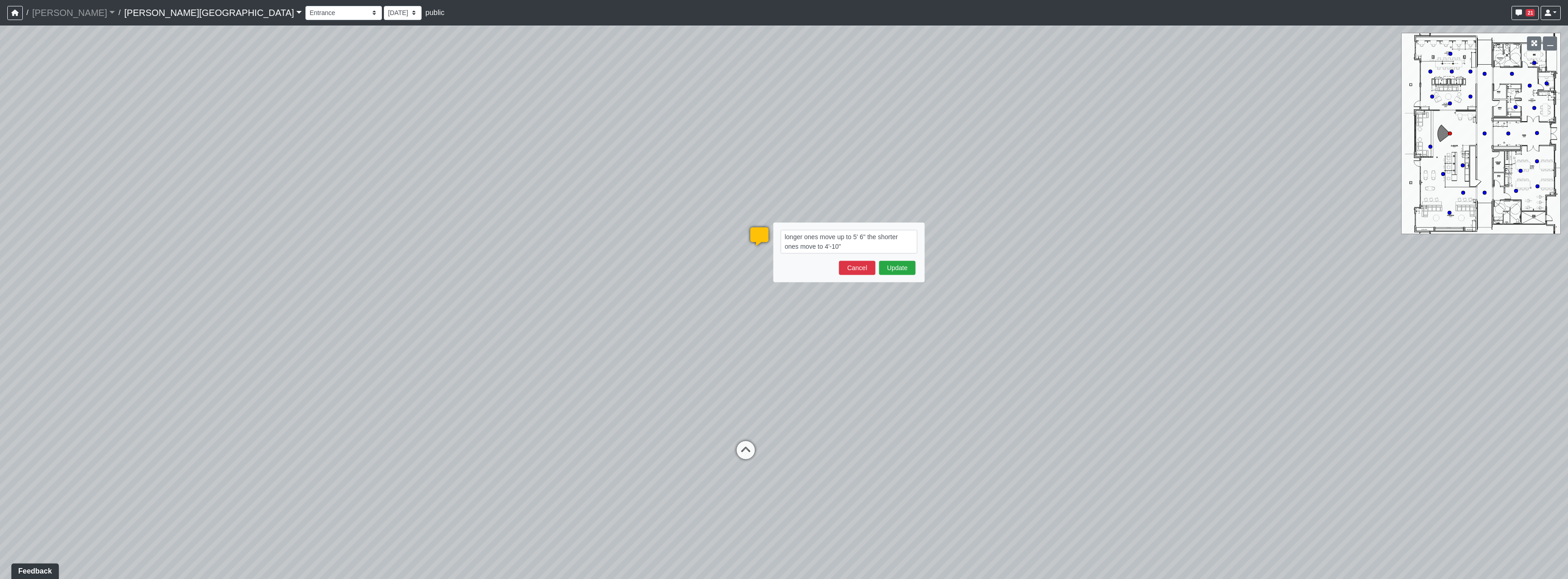
click at [783, 235] on textarea "longer ones move up to 5' 6" the shorter ones move to 4'-10"" at bounding box center [849, 241] width 137 height 24
click at [894, 248] on textarea "i HAVE REDUCED THE AMOUNT BEING USED HERE. SEE IMAGE BELOW. longer ones move up…" at bounding box center [849, 246] width 137 height 33
click at [873, 257] on textarea "i HAVE REDUCED THE AMOUNT BEING USED HERE. SEE IMAGE BELOW. longer ones (NOT HI…" at bounding box center [849, 251] width 137 height 43
click at [912, 257] on textarea "i HAVE REDUCED THE AMOUNT BEING USED HERE. SEE IMAGE BELOW. longer ones (NOT HI…" at bounding box center [849, 251] width 137 height 43
click at [794, 275] on textarea "i HAVE REDUCED THE AMOUNT BEING USED HERE. SEE IMAGE BELOW. longer ones (NOT HI…" at bounding box center [849, 256] width 137 height 52
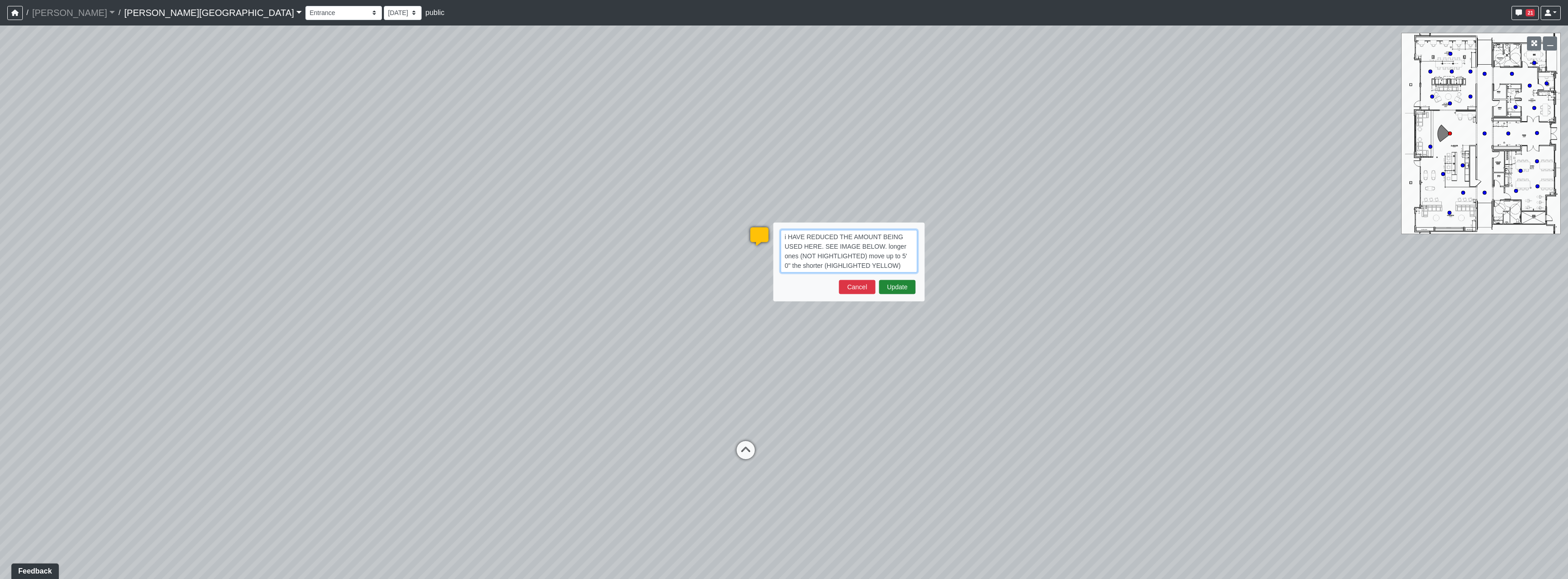
type textarea "i HAVE REDUCED THE AMOUNT BEING USED HERE. SEE IMAGE BELOW. longer ones (NOT HI…"
click at [905, 286] on button "Update" at bounding box center [897, 287] width 37 height 14
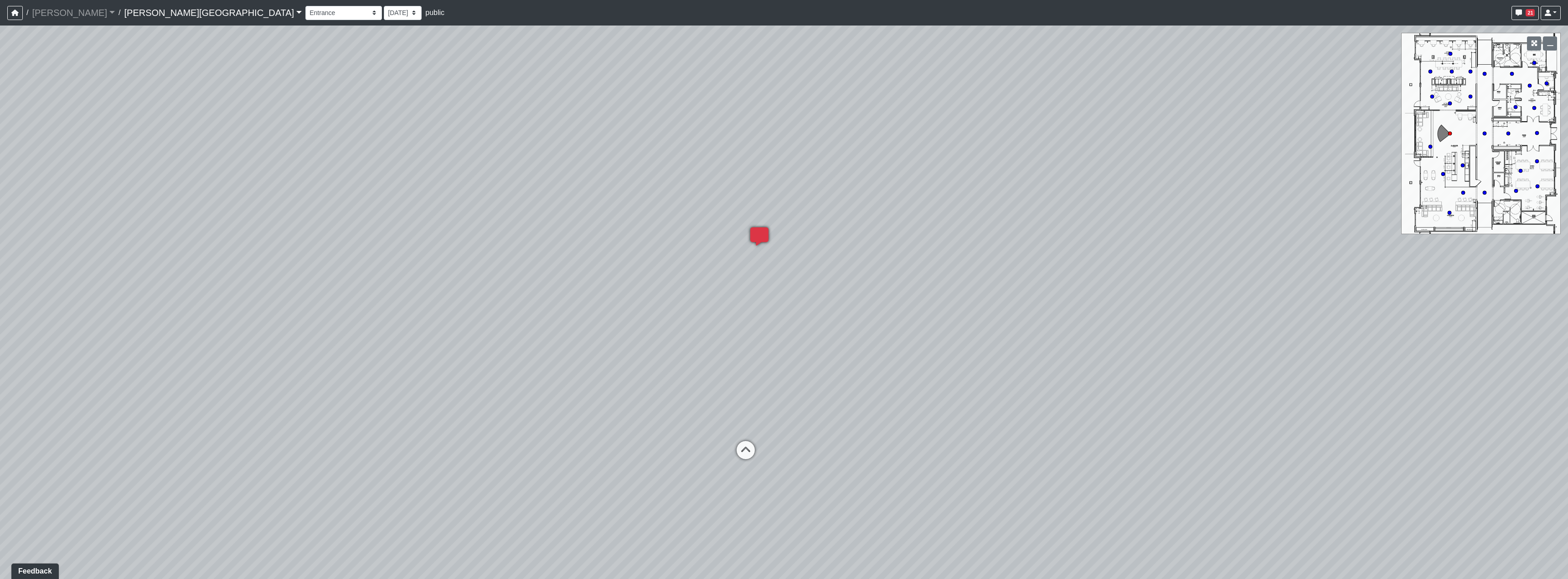
drag, startPoint x: 628, startPoint y: 426, endPoint x: 1099, endPoint y: 404, distance: 471.5
click at [949, 406] on div "Loading... Hallway - Hallway 2 Loading... Entry Loading... Clubroom - Entrance …" at bounding box center [784, 302] width 1568 height 553
select select "2p1LcMW7A2doxWKe2HrzBw"
click at [892, 409] on div "Loading... Hallway - Hallway 2 Loading... Entry Loading... Clubroom - Entrance …" at bounding box center [784, 302] width 1568 height 553
drag, startPoint x: 534, startPoint y: 407, endPoint x: 877, endPoint y: 409, distance: 343.0
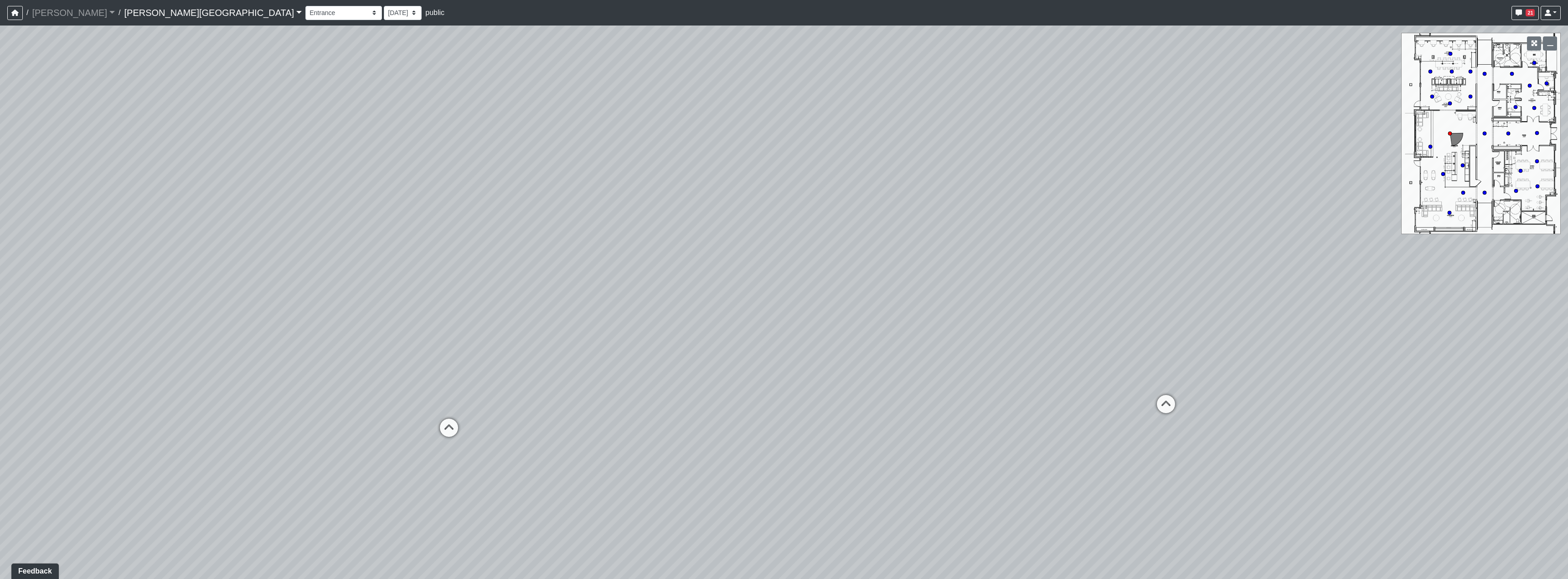
click at [877, 409] on div "Loading... Hallway - Hallway 2 Loading... Entry Loading... Clubroom - Entrance …" at bounding box center [784, 302] width 1568 height 553
drag, startPoint x: 1094, startPoint y: 417, endPoint x: 1261, endPoint y: 414, distance: 167.0
click at [1251, 414] on div "Loading... Hallway - Hallway 2 Loading... Entry Loading... Clubroom - Entrance …" at bounding box center [784, 302] width 1568 height 553
drag, startPoint x: 707, startPoint y: 359, endPoint x: 928, endPoint y: 358, distance: 221.0
click at [910, 358] on div "Loading... Hallway - Hallway 2 Loading... Entry Loading... Clubroom - Entrance …" at bounding box center [784, 302] width 1568 height 553
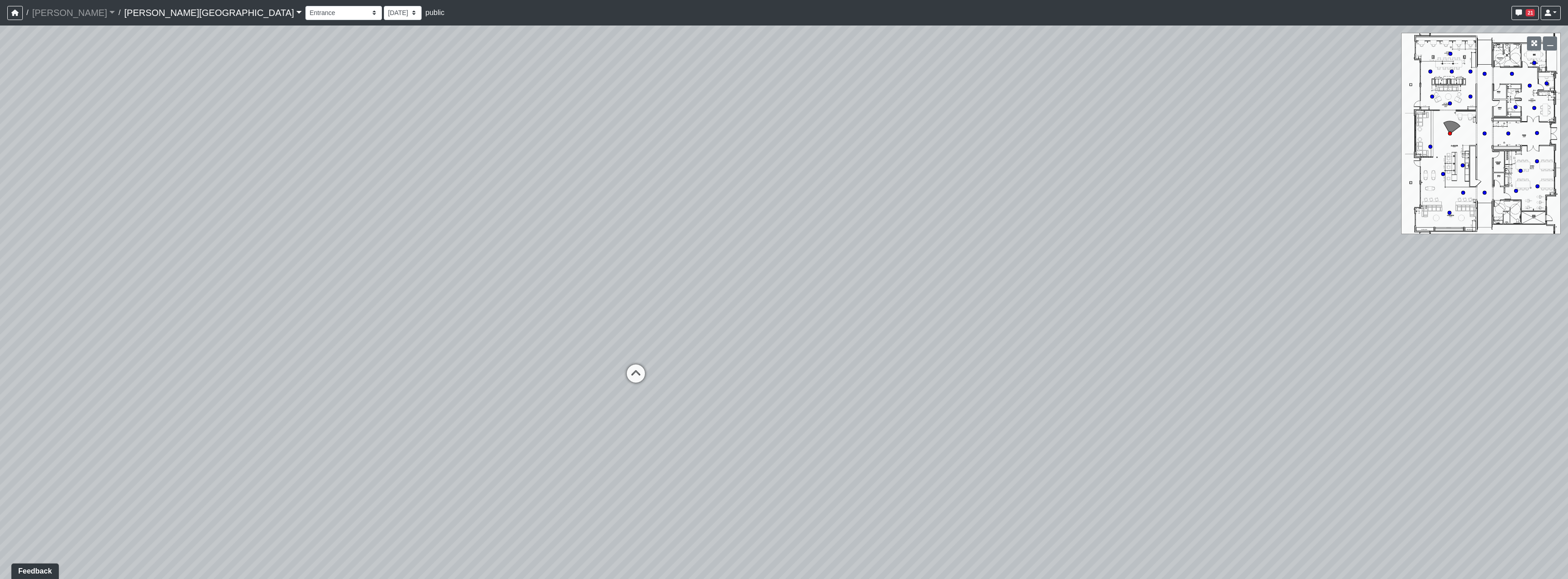
drag, startPoint x: 698, startPoint y: 345, endPoint x: 715, endPoint y: 345, distance: 17.0
click at [715, 345] on div "Loading... Hallway - Hallway 2 Loading... Entry Loading... Clubroom - Entrance …" at bounding box center [784, 302] width 1568 height 553
